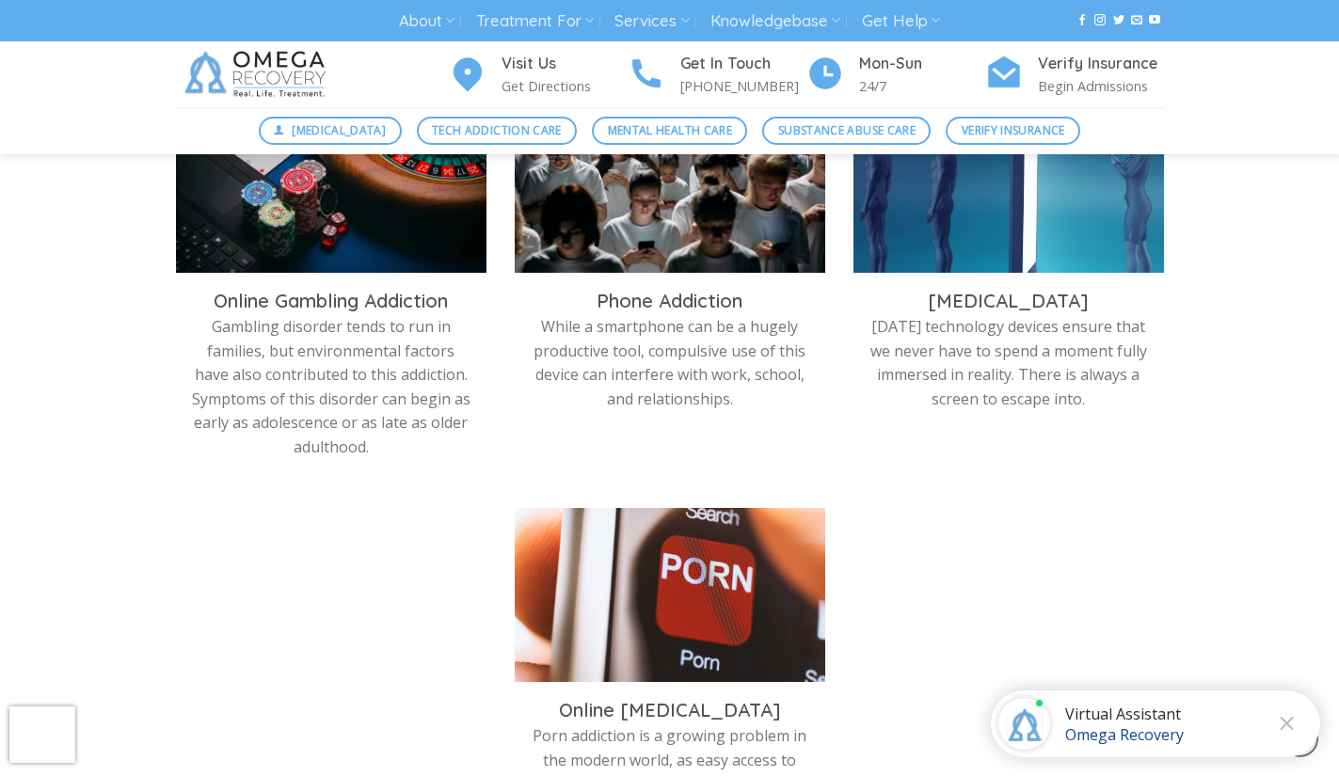
scroll to position [1079, 0]
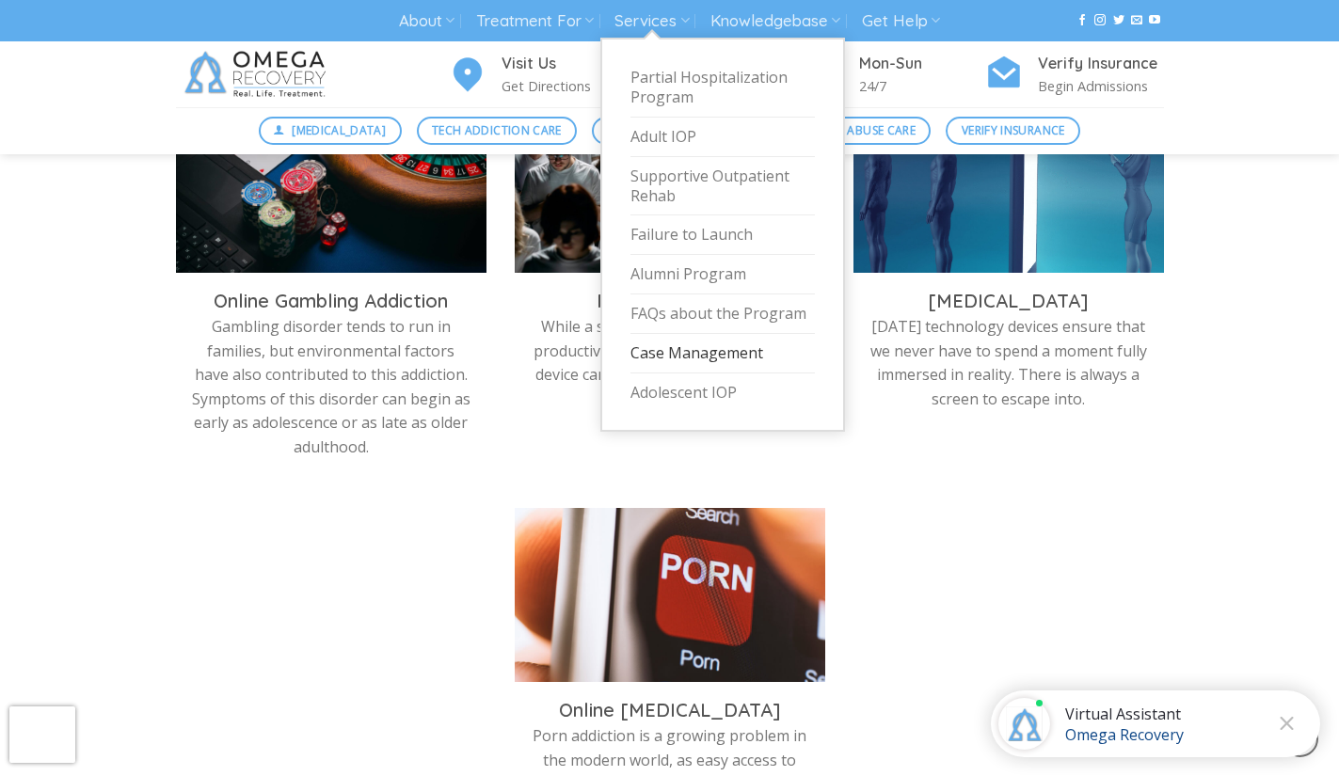
click at [706, 355] on link "Case Management" at bounding box center [722, 354] width 184 height 40
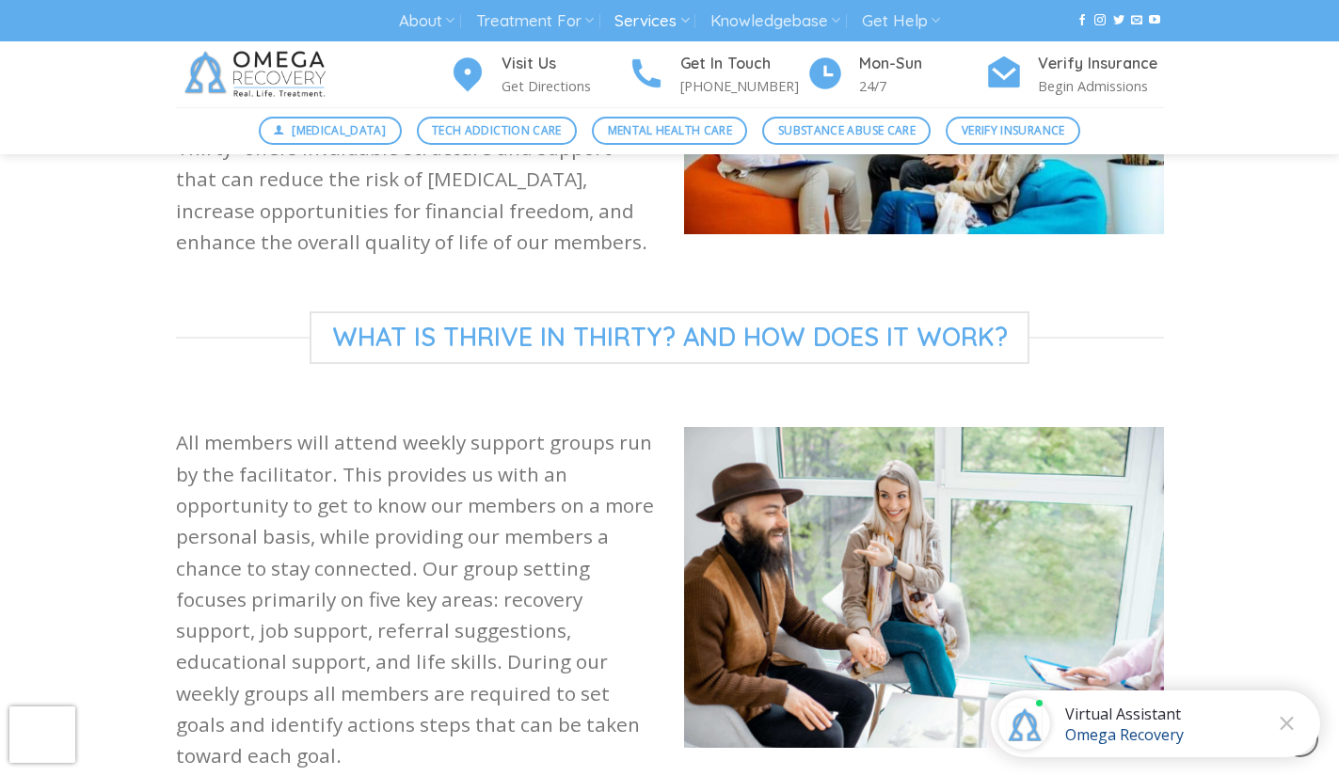
scroll to position [979, 0]
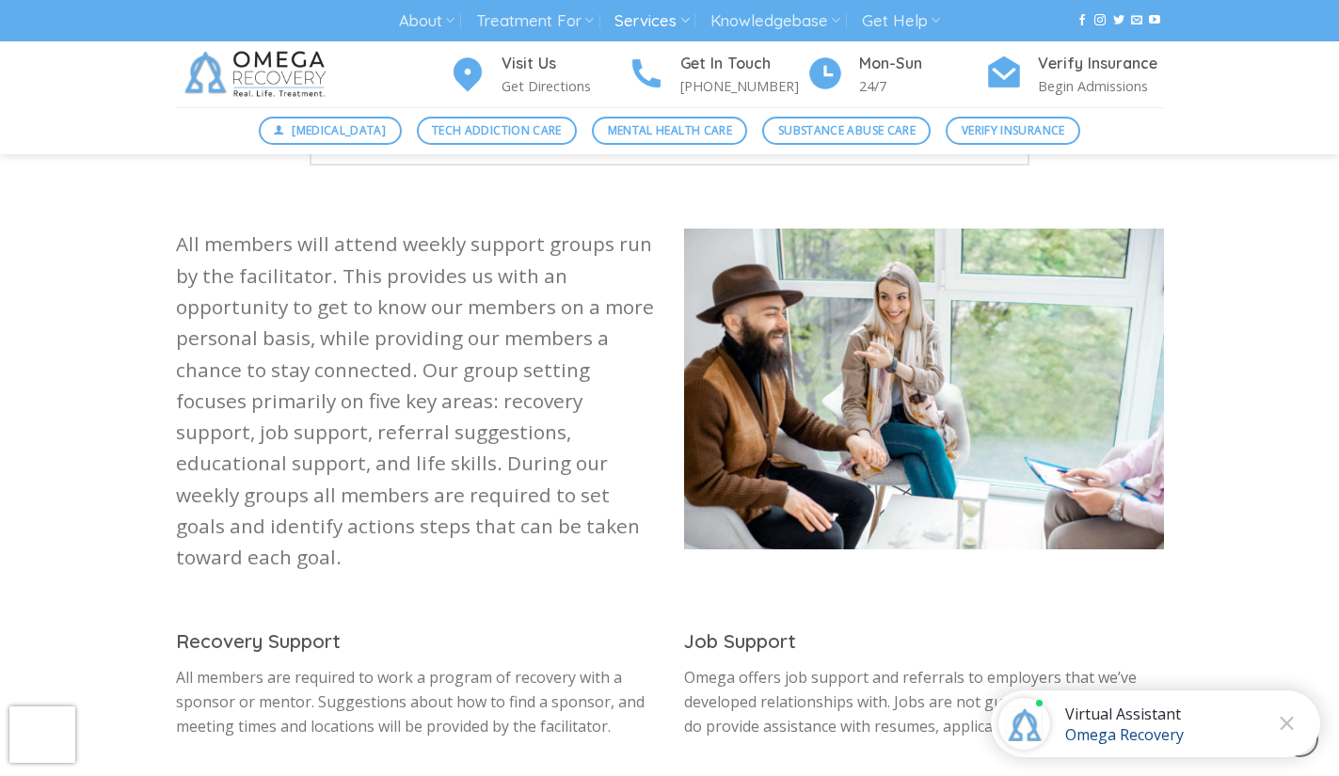
click at [1219, 542] on div "At Omega, We Have Discovered The most crucial time for our members is their fir…" at bounding box center [669, 364] width 1339 height 1531
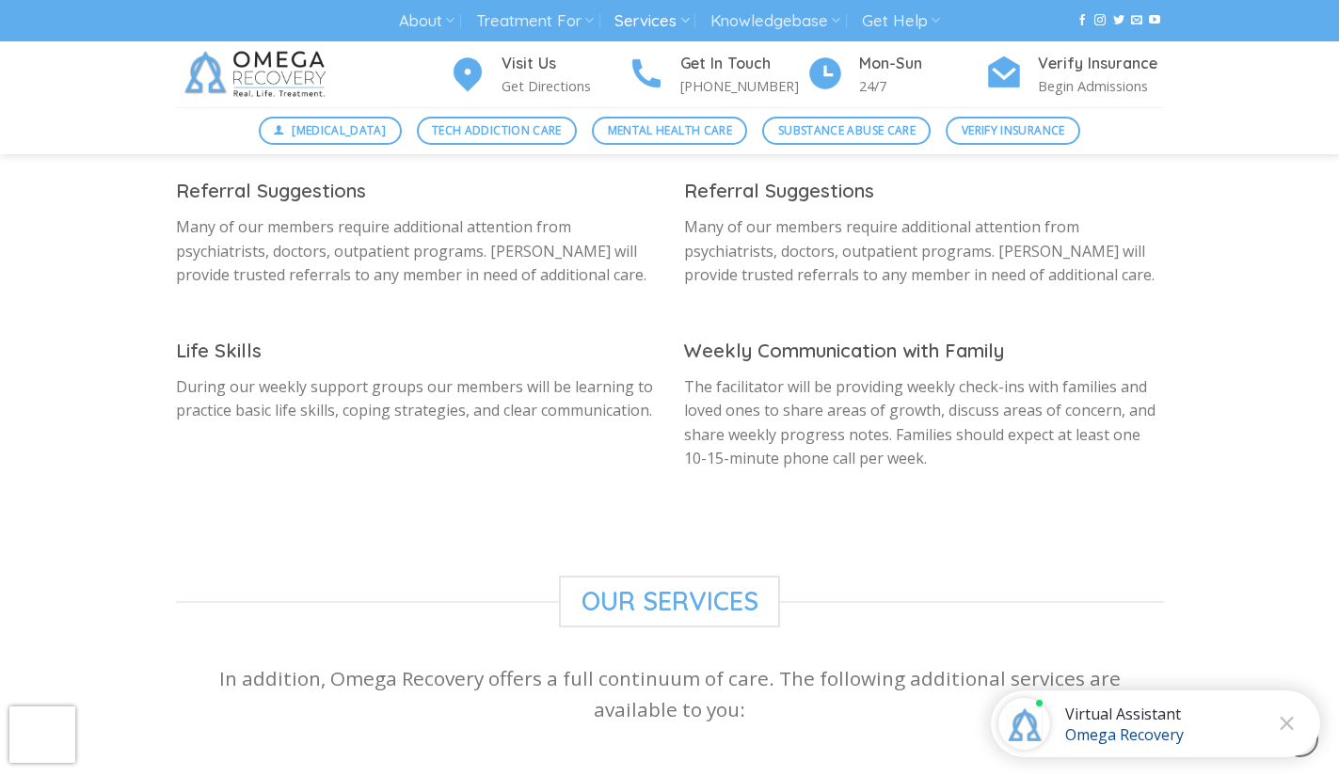
scroll to position [1567, 0]
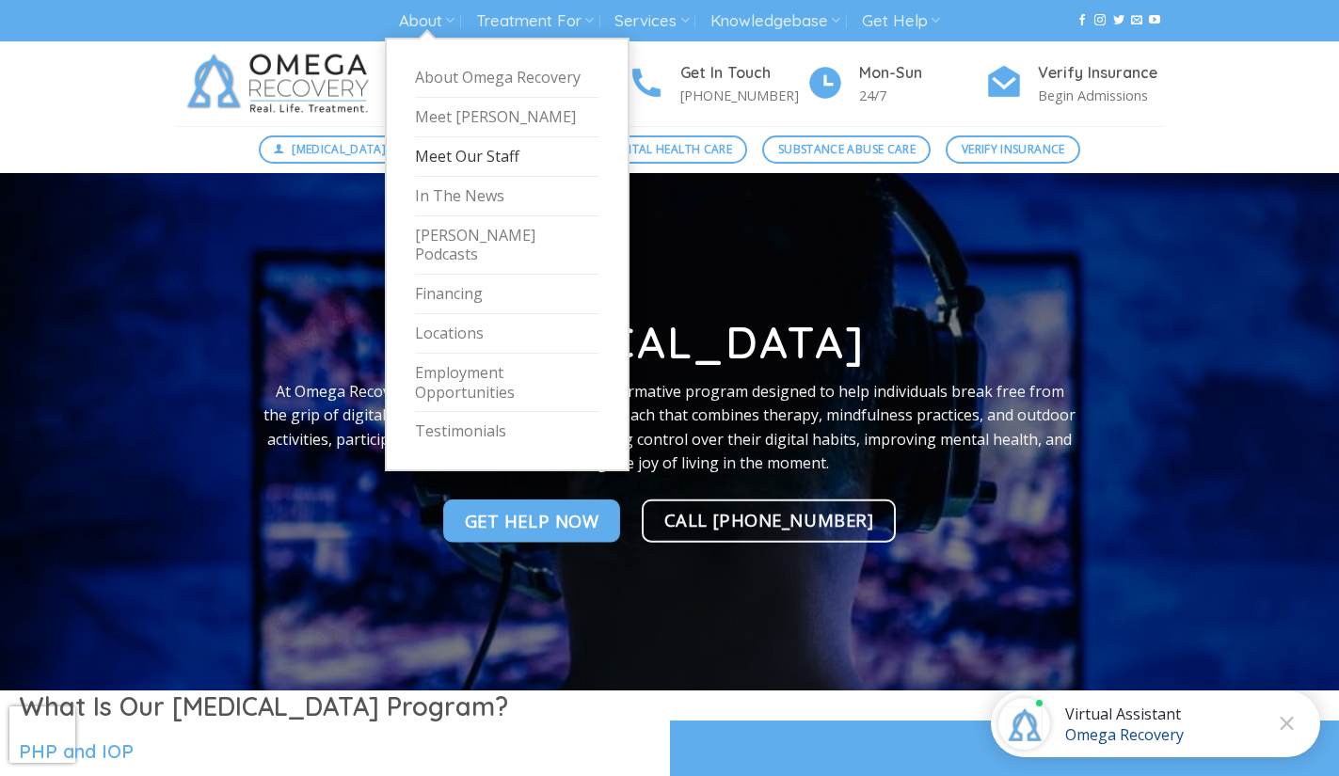
click at [447, 151] on link "Meet Our Staff" at bounding box center [507, 157] width 184 height 40
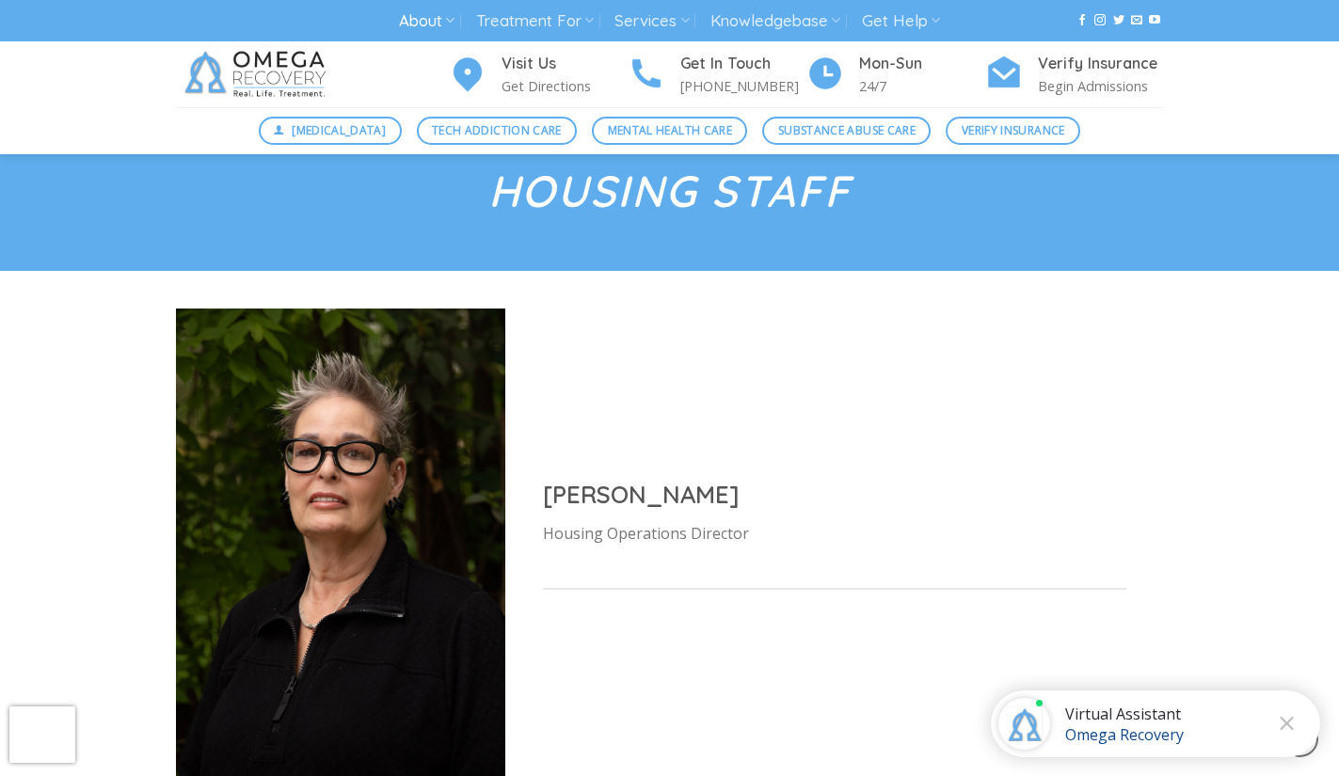
scroll to position [7565, 0]
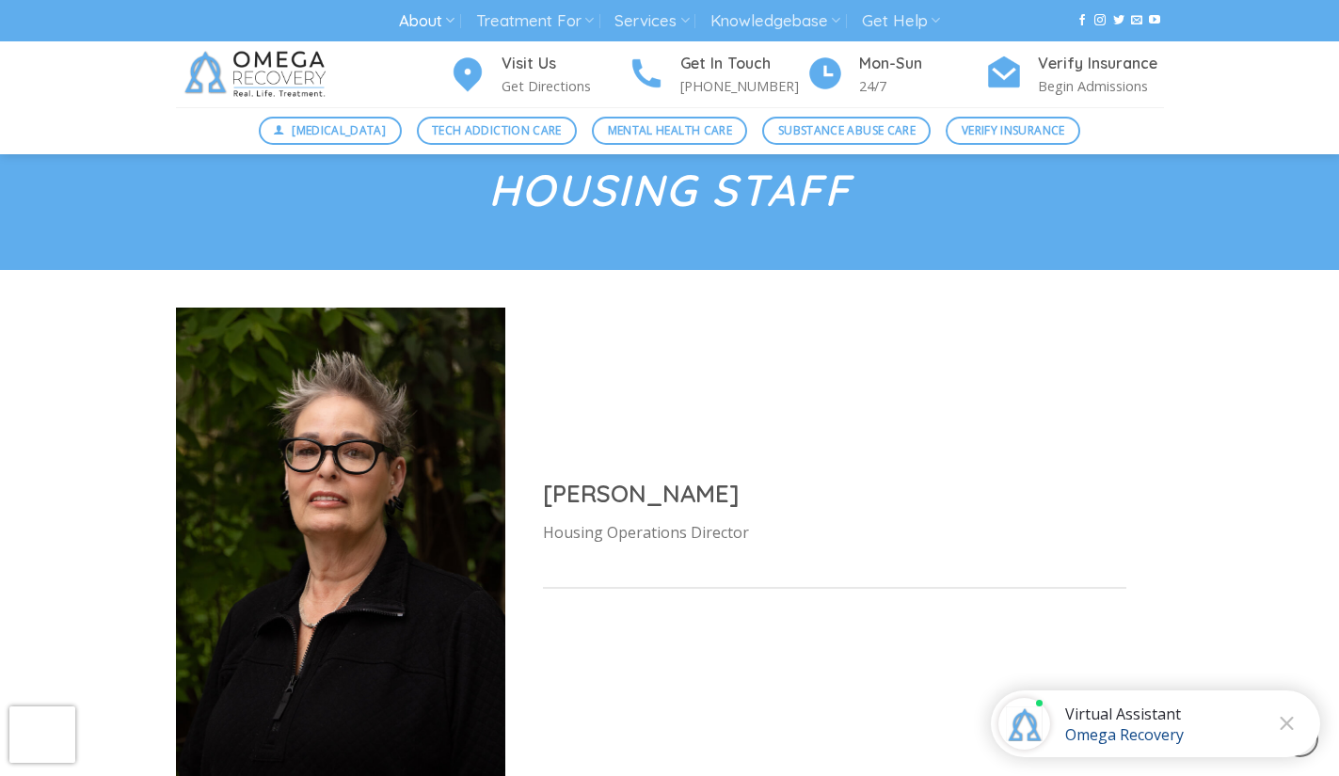
click at [833, 440] on div "Karen McCain Housing Operations Director" at bounding box center [834, 542] width 659 height 205
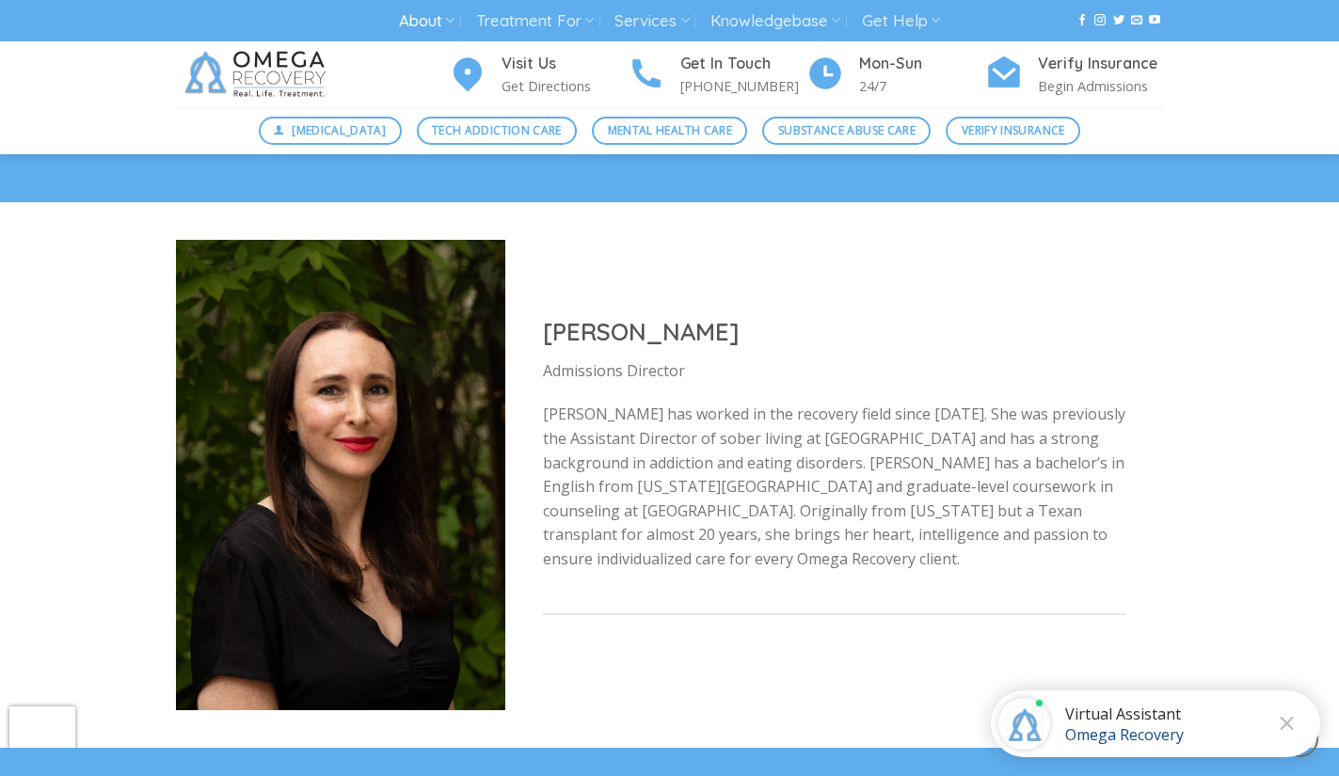
scroll to position [6888, 0]
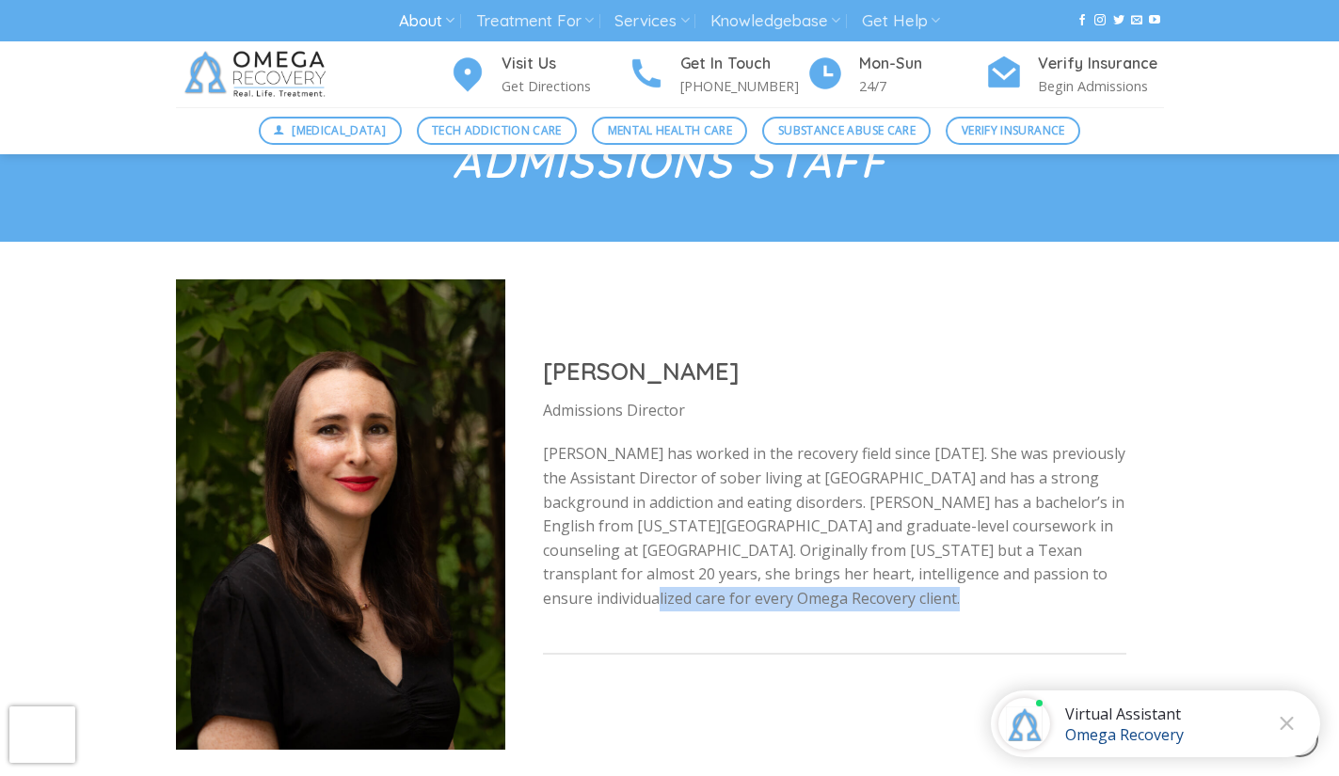
drag, startPoint x: 1331, startPoint y: 541, endPoint x: 1334, endPoint y: 607, distance: 66.0
click at [1334, 607] on div "Admissions Staff Gabriella Jeffords Admissions Director" at bounding box center [669, 435] width 1339 height 706
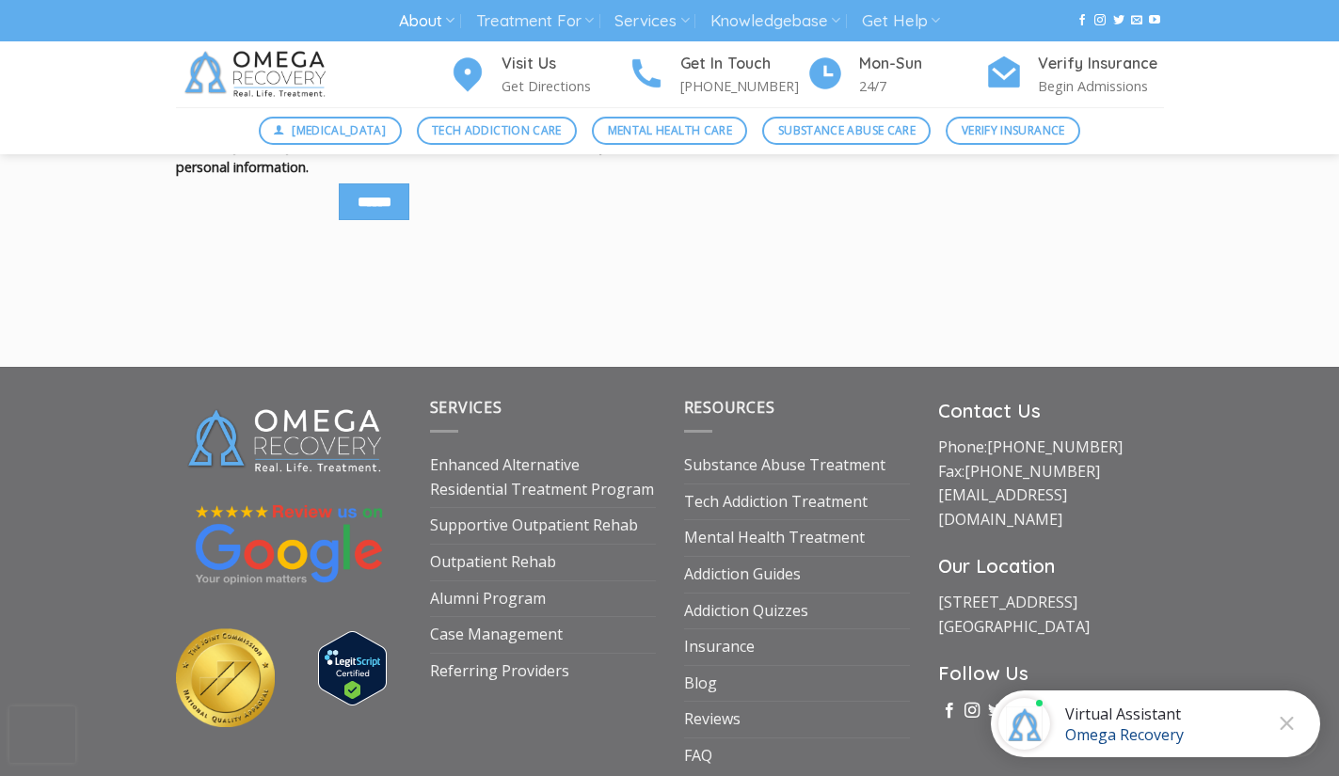
scroll to position [9192, 0]
